Goal: Check status

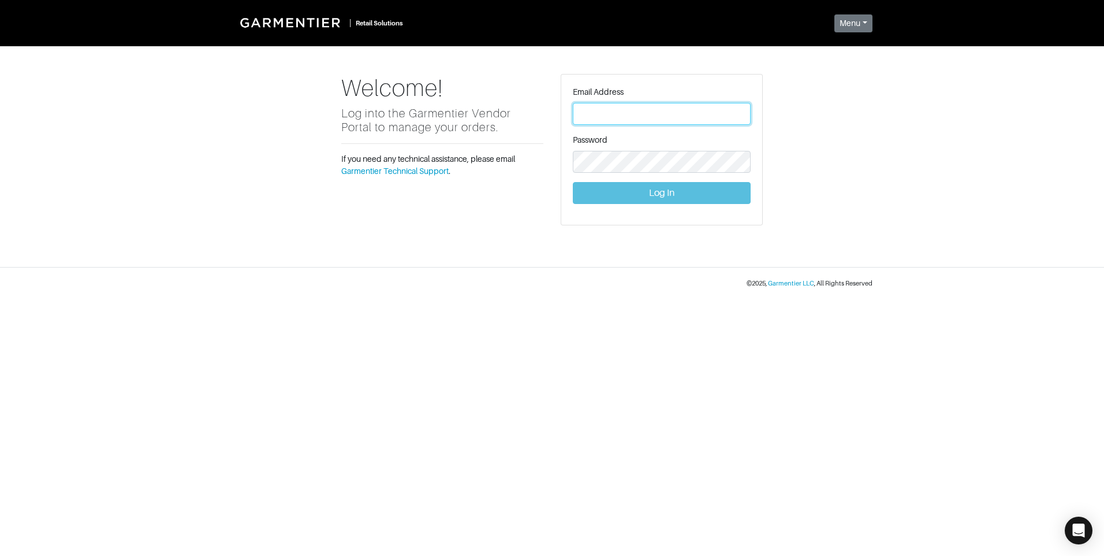
type input "Vince@garmentier.co"
click at [635, 195] on button "Log In" at bounding box center [662, 193] width 178 height 22
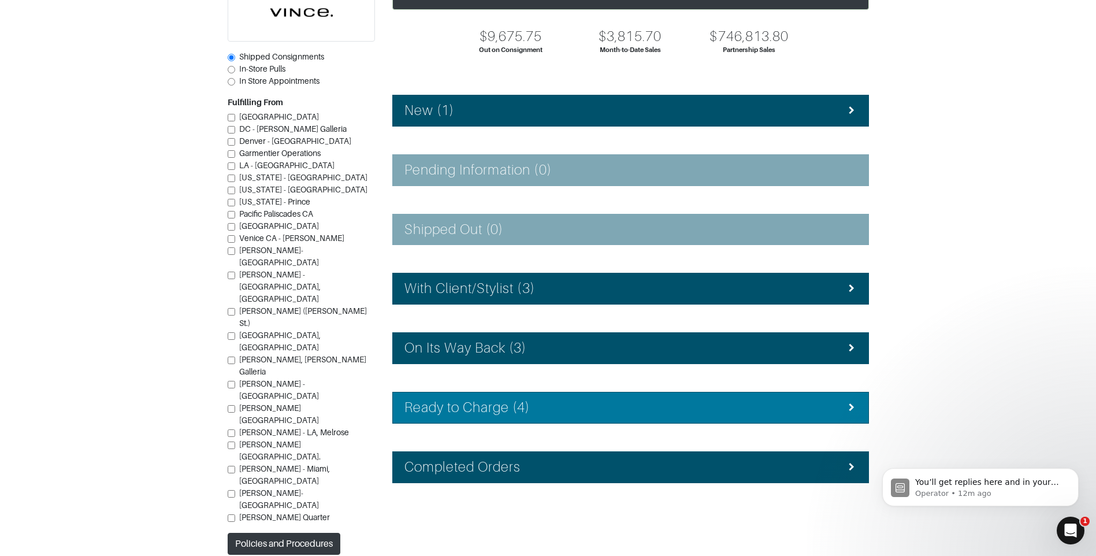
click at [603, 416] on li "Ready to Charge (4)" at bounding box center [630, 408] width 476 height 32
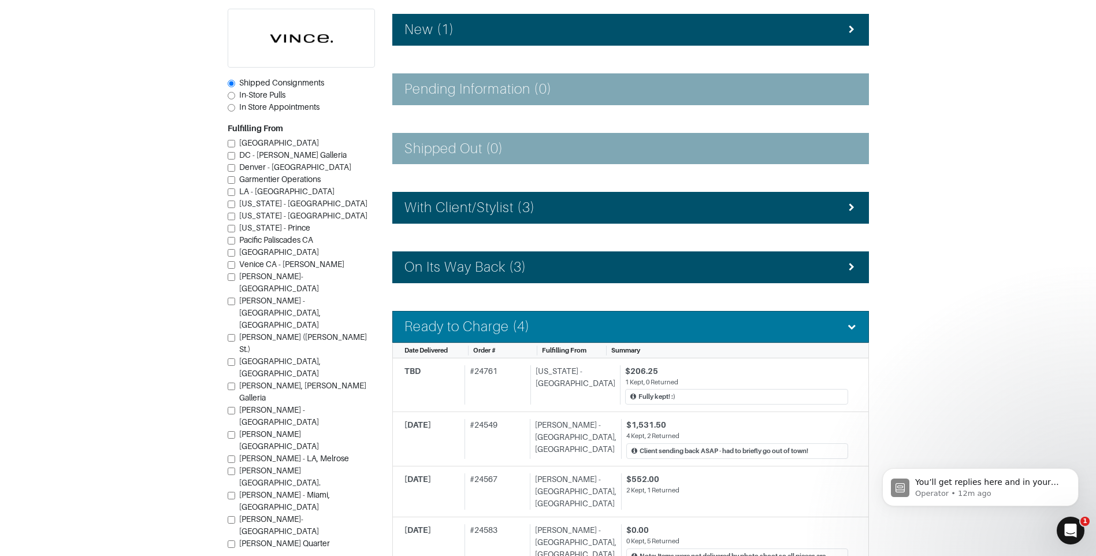
scroll to position [166, 0]
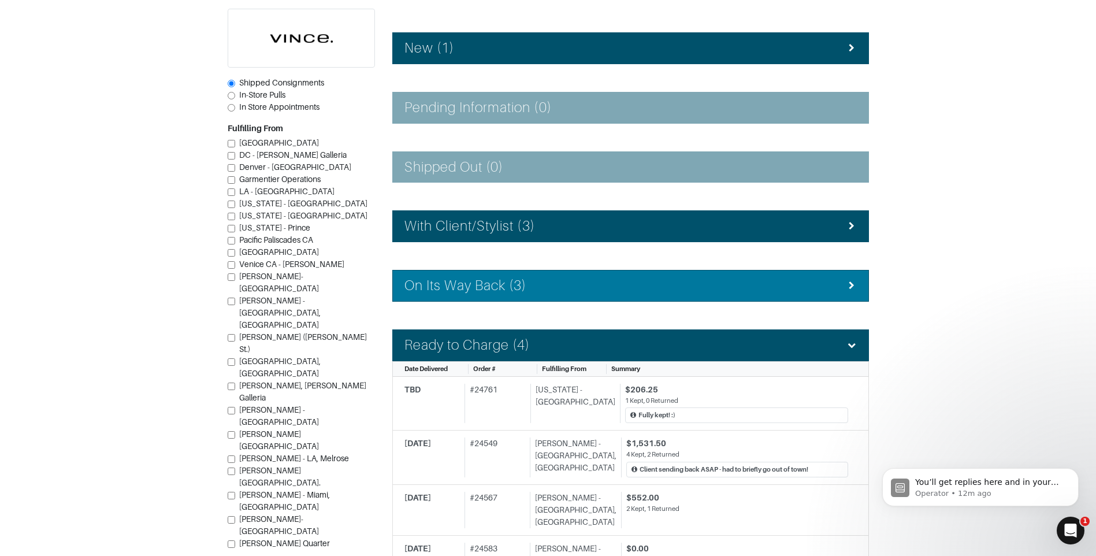
click at [574, 288] on div "On Its Way Back (3)" at bounding box center [630, 285] width 452 height 17
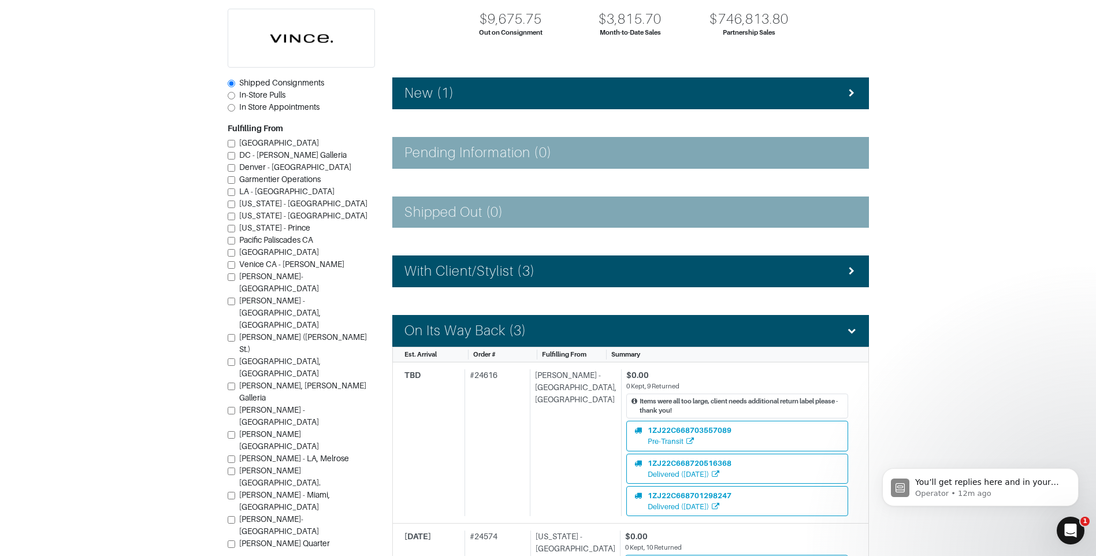
scroll to position [108, 0]
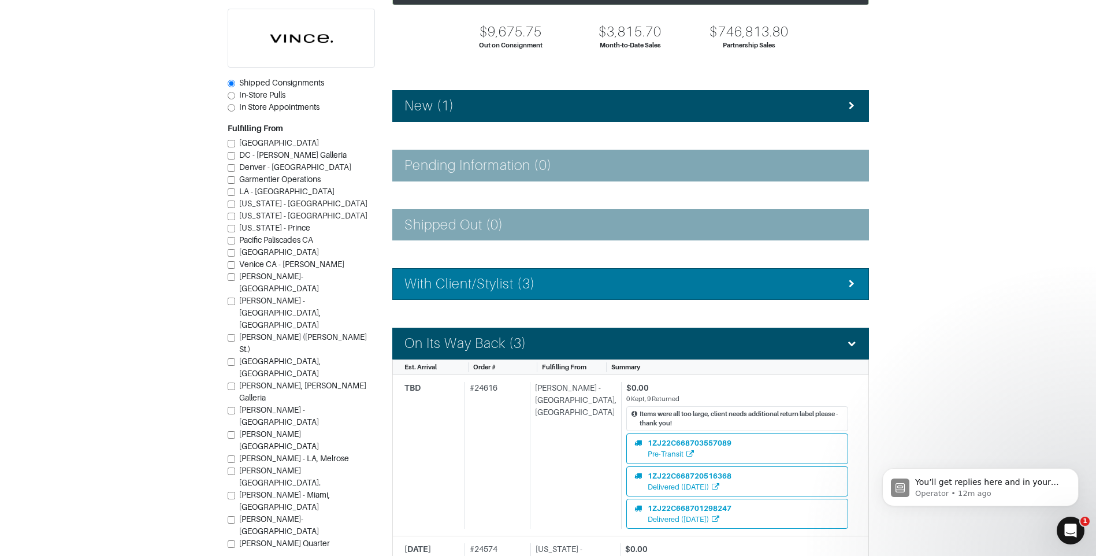
click at [577, 290] on div "With Client/Stylist (3)" at bounding box center [630, 283] width 452 height 17
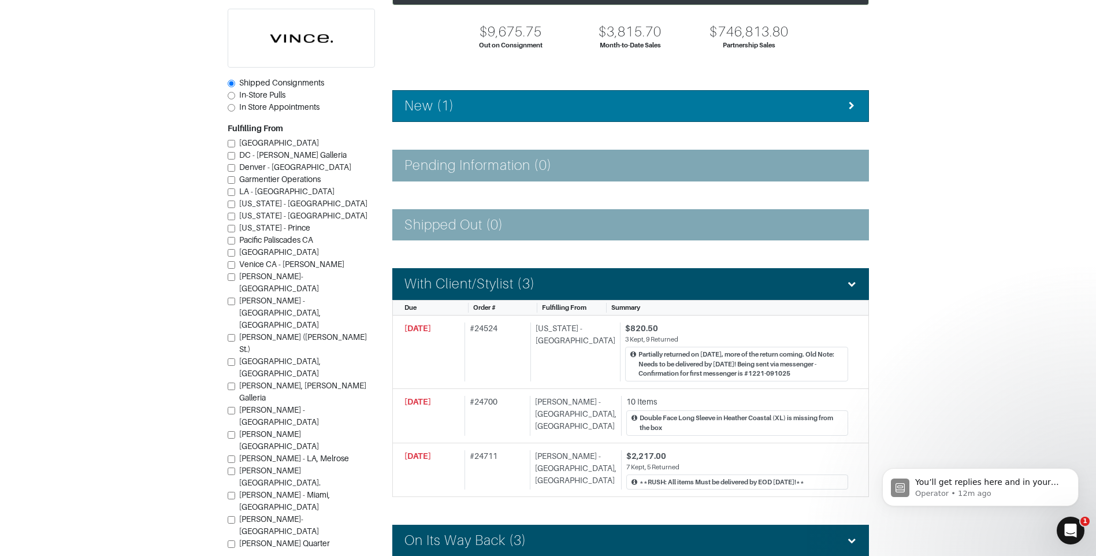
click at [597, 114] on div "New (1)" at bounding box center [630, 106] width 452 height 17
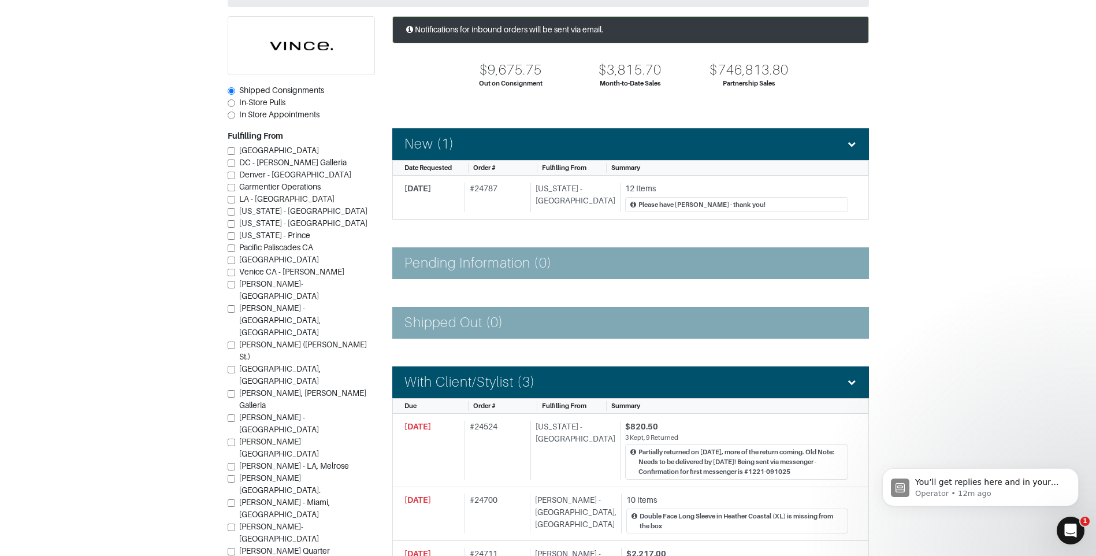
scroll to position [50, 0]
